Goal: Transaction & Acquisition: Purchase product/service

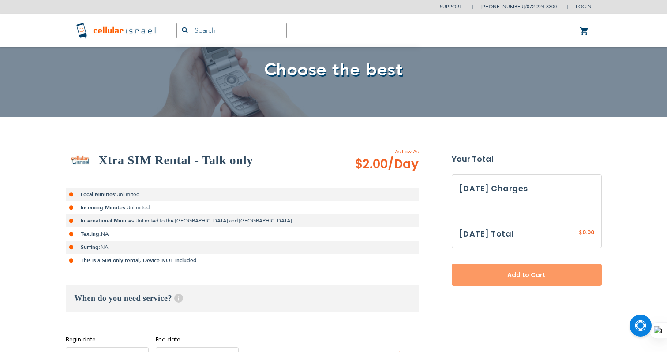
scroll to position [107, 0]
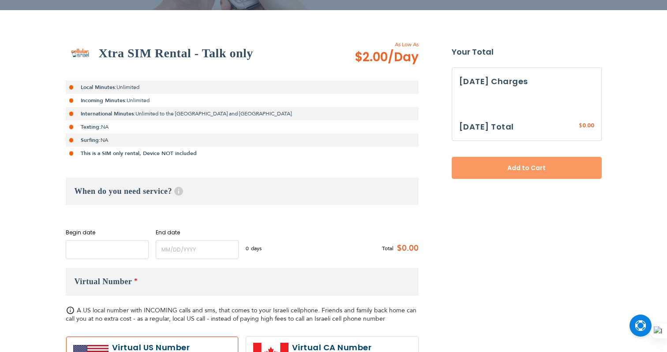
drag, startPoint x: 0, startPoint y: 0, endPoint x: 114, endPoint y: 254, distance: 278.0
click at [114, 254] on input "name" at bounding box center [107, 249] width 83 height 19
click at [184, 254] on input "name" at bounding box center [197, 249] width 83 height 19
click at [101, 249] on input "name" at bounding box center [107, 249] width 83 height 19
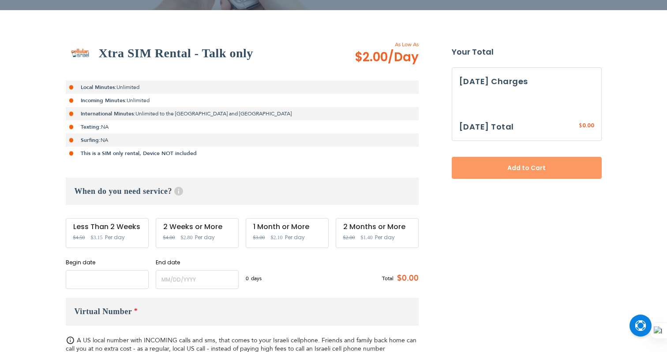
click at [106, 281] on input "name" at bounding box center [107, 279] width 83 height 19
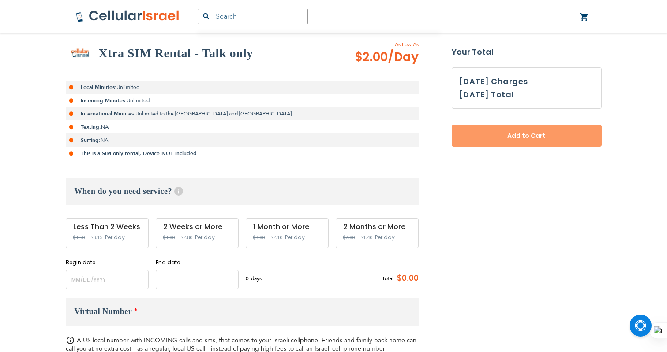
click at [198, 287] on input "name" at bounding box center [197, 279] width 83 height 19
click at [109, 280] on input "name" at bounding box center [107, 279] width 83 height 19
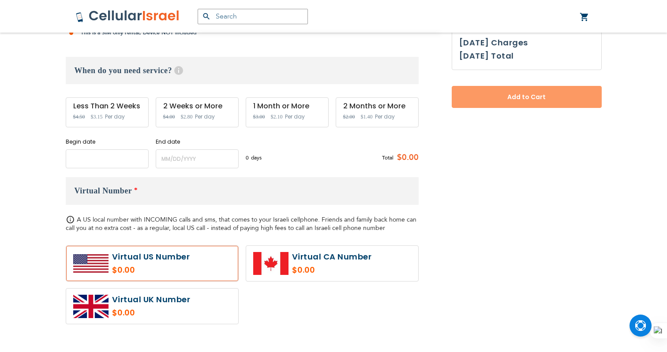
scroll to position [268, 0]
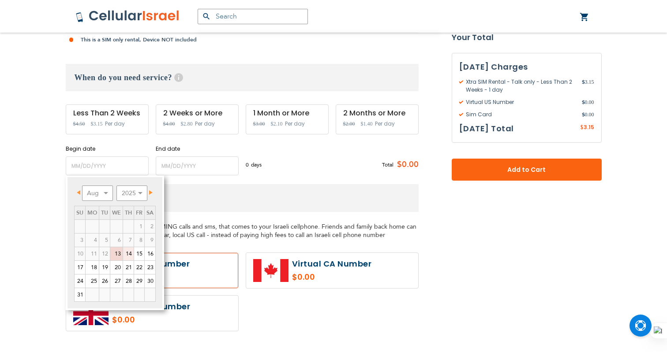
click at [126, 253] on link "14" at bounding box center [128, 253] width 11 height 13
type input "[DATE]"
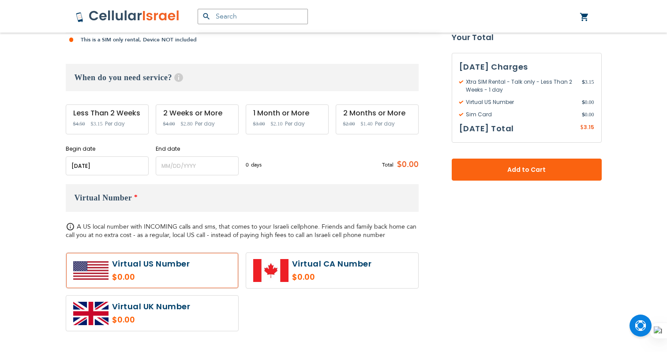
click at [181, 147] on label "End date" at bounding box center [197, 149] width 83 height 8
click at [174, 166] on input "name" at bounding box center [197, 166] width 83 height 19
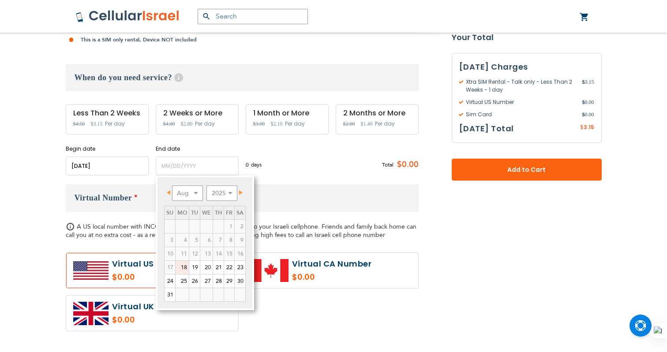
click at [181, 270] on link "18" at bounding box center [182, 267] width 13 height 13
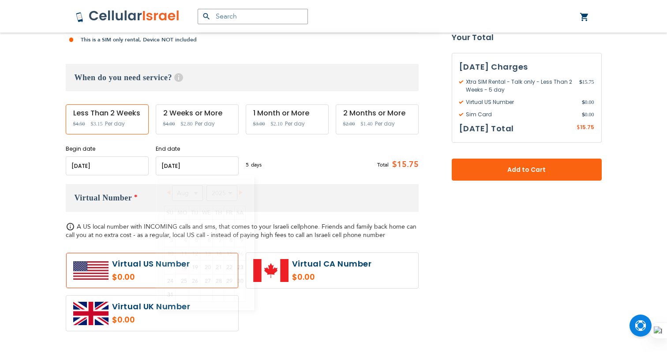
click at [198, 161] on input "name" at bounding box center [197, 166] width 83 height 19
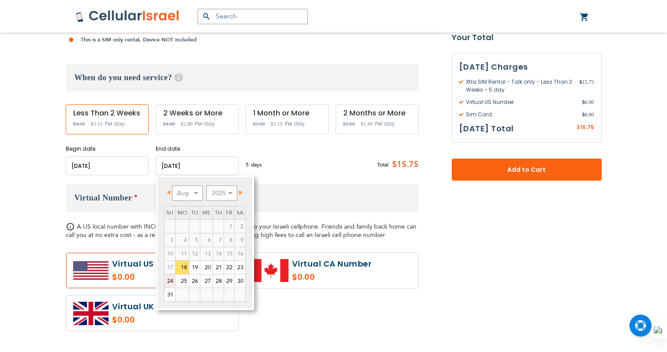
click at [169, 282] on link "24" at bounding box center [170, 281] width 11 height 13
type input "[DATE]"
